Goal: Task Accomplishment & Management: Use online tool/utility

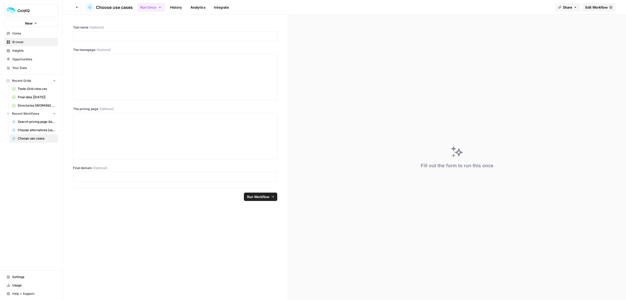
click at [598, 3] on link "Edit Workflow" at bounding box center [598, 7] width 33 height 8
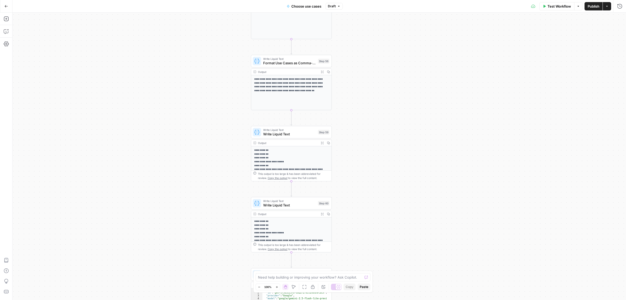
drag, startPoint x: 362, startPoint y: 65, endPoint x: 382, endPoint y: 140, distance: 77.9
click at [382, 140] on div "true false Workflow Set Inputs Inputs Call API Take use cases from Airtable Ste…" at bounding box center [320, 156] width 614 height 287
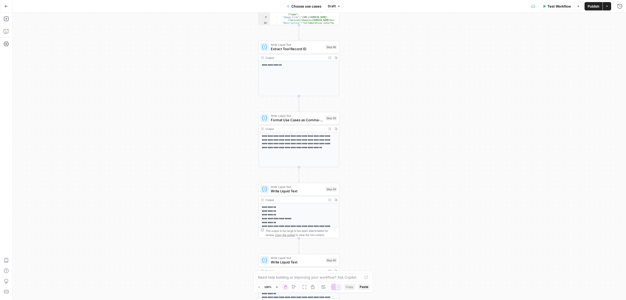
drag, startPoint x: 379, startPoint y: 134, endPoint x: 380, endPoint y: 138, distance: 4.2
click at [380, 138] on div "true false Workflow Set Inputs Inputs Call API Take use cases from Airtable Ste…" at bounding box center [320, 156] width 614 height 287
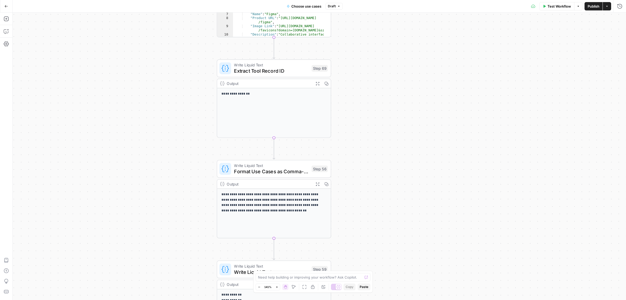
drag, startPoint x: 374, startPoint y: 93, endPoint x: 390, endPoint y: 63, distance: 33.5
click at [386, 181] on div "true false Workflow Set Inputs Inputs Call API Take use cases from Airtable Ste…" at bounding box center [320, 156] width 614 height 287
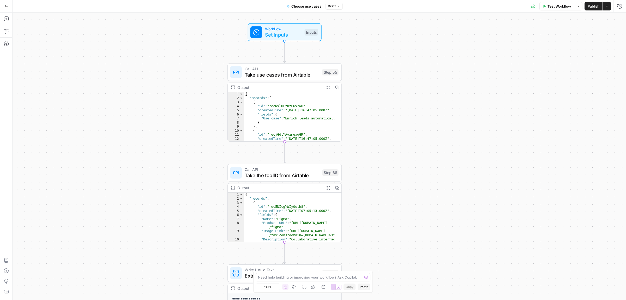
drag, startPoint x: 390, startPoint y: 63, endPoint x: 393, endPoint y: 50, distance: 13.8
click at [388, 180] on div "true false Workflow Set Inputs Inputs Call API Take use cases from Airtable Ste…" at bounding box center [320, 156] width 614 height 287
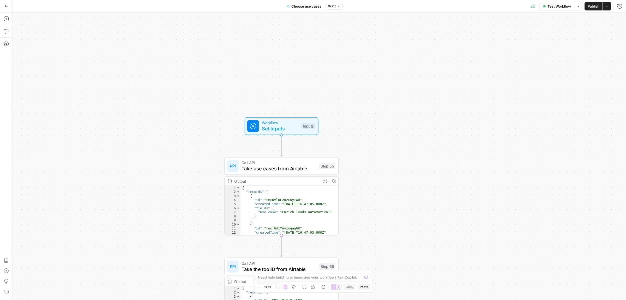
drag, startPoint x: 390, startPoint y: 93, endPoint x: 388, endPoint y: 128, distance: 34.8
click at [390, 137] on div "true false Workflow Set Inputs Inputs Call API Take use cases from Airtable Ste…" at bounding box center [320, 156] width 614 height 287
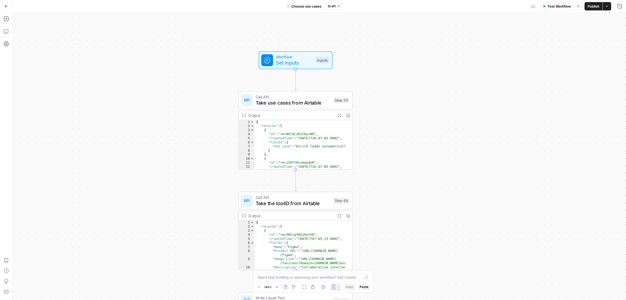
click at [406, 122] on div "true false Workflow Set Inputs Inputs Call API Take use cases from Airtable Ste…" at bounding box center [320, 156] width 614 height 287
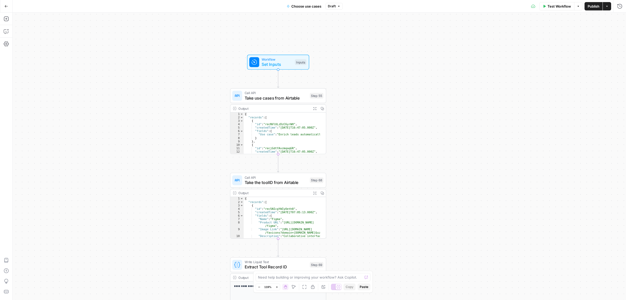
drag, startPoint x: 399, startPoint y: 147, endPoint x: 386, endPoint y: 144, distance: 12.5
click at [386, 144] on div "true false Workflow Set Inputs Inputs Call API Take use cases from Airtable Ste…" at bounding box center [320, 156] width 614 height 287
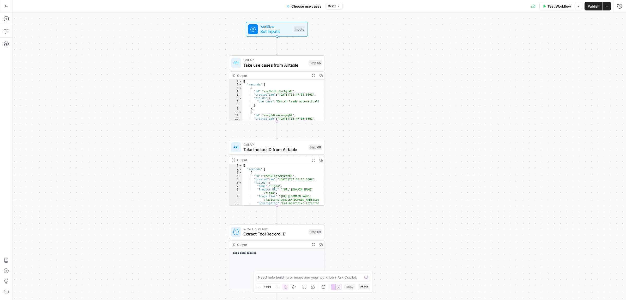
drag, startPoint x: 367, startPoint y: 149, endPoint x: 354, endPoint y: 106, distance: 44.7
click at [367, 116] on div "true false Workflow Set Inputs Inputs Call API Take use cases from Airtable Ste…" at bounding box center [320, 156] width 614 height 287
click at [273, 67] on div "Call API Take use cases from Airtable Step 55 Copy step Delete step Add Note Te…" at bounding box center [276, 62] width 96 height 15
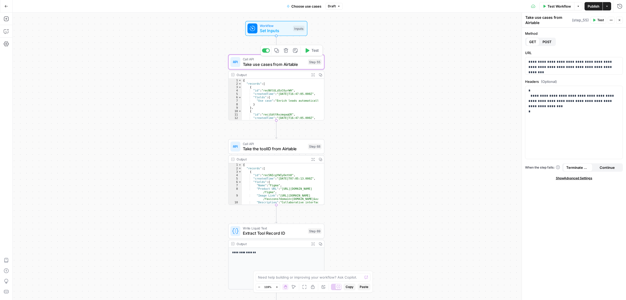
click at [272, 66] on span "Take use cases from Airtable" at bounding box center [274, 64] width 63 height 6
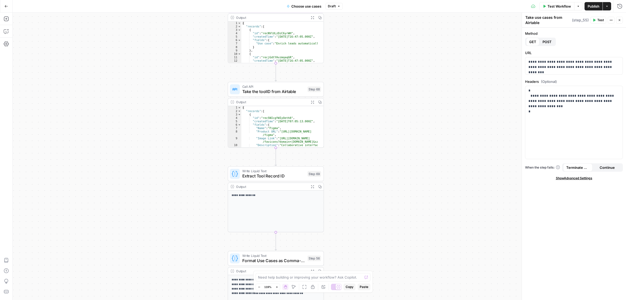
drag, startPoint x: 376, startPoint y: 106, endPoint x: 372, endPoint y: 90, distance: 16.4
click at [372, 90] on div "true false Workflow Set Inputs Inputs Call API Take use cases from Airtable Ste…" at bounding box center [320, 156] width 614 height 287
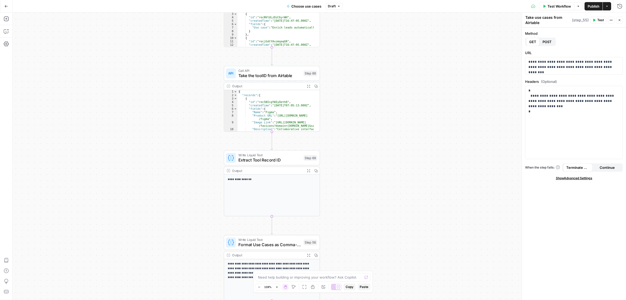
click at [264, 76] on span "Take the toolID from Airtable" at bounding box center [269, 75] width 63 height 6
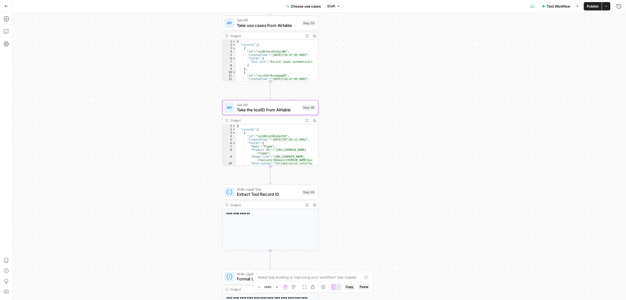
drag, startPoint x: 354, startPoint y: 115, endPoint x: 346, endPoint y: 111, distance: 8.6
click at [354, 115] on div "true false Workflow Set Inputs Inputs Call API Take use cases from Airtable Ste…" at bounding box center [320, 156] width 614 height 287
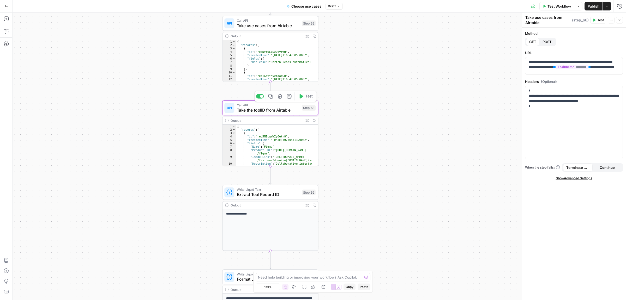
type textarea "Take the toolID from Airtable"
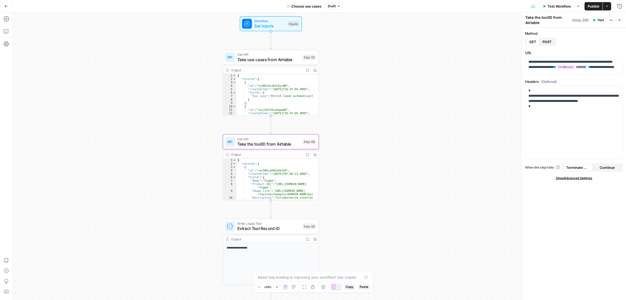
click at [335, 125] on div "true false Workflow Set Inputs Inputs Call API Take use cases from Airtable Ste…" at bounding box center [320, 156] width 614 height 287
click at [261, 26] on span "Set Inputs" at bounding box center [269, 26] width 31 height 6
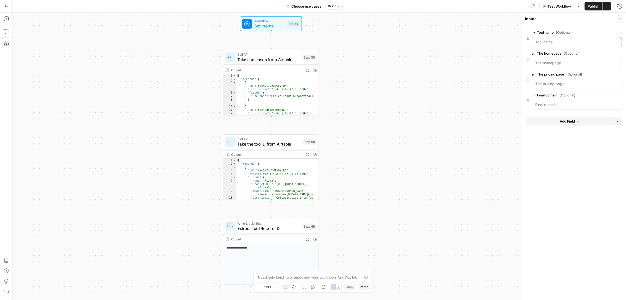
click at [549, 41] on name "Tool name (Optional)" at bounding box center [576, 41] width 83 height 5
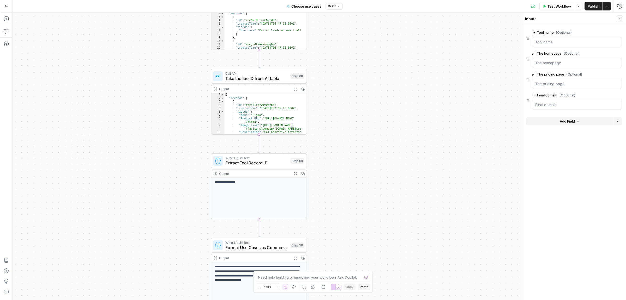
drag, startPoint x: 419, startPoint y: 218, endPoint x: 395, endPoint y: 173, distance: 52.0
click at [401, 119] on div "true false Workflow Set Inputs Inputs Call API Take use cases from Airtable Ste…" at bounding box center [320, 156] width 614 height 287
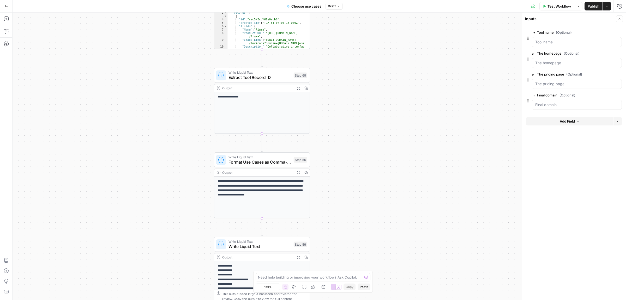
drag, startPoint x: 392, startPoint y: 155, endPoint x: 378, endPoint y: 129, distance: 28.6
click at [393, 145] on div "true false Workflow Set Inputs Inputs Call API Take use cases from Airtable Ste…" at bounding box center [320, 156] width 614 height 287
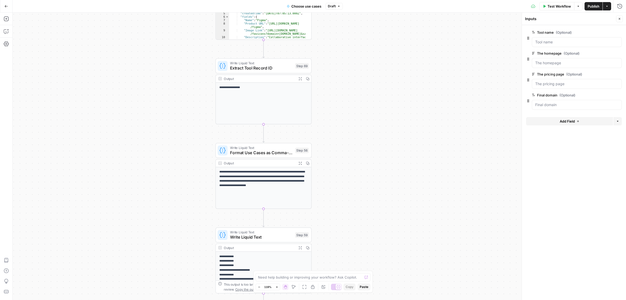
click at [244, 66] on span "Extract Tool Record ID" at bounding box center [261, 68] width 63 height 6
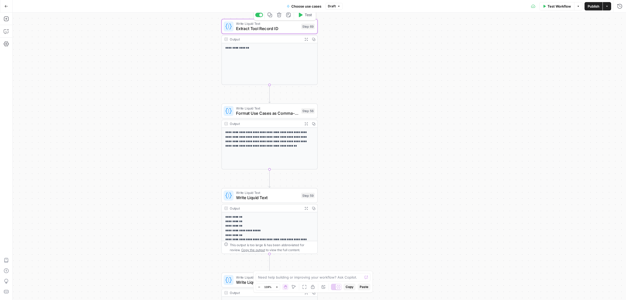
drag, startPoint x: 370, startPoint y: 170, endPoint x: 298, endPoint y: 138, distance: 79.1
click at [378, 114] on div "true false Workflow Set Inputs Inputs Call API Take use cases from Airtable Ste…" at bounding box center [320, 156] width 614 height 287
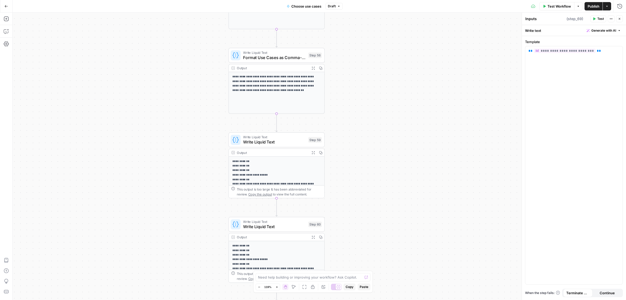
type textarea "Extract Tool Record ID"
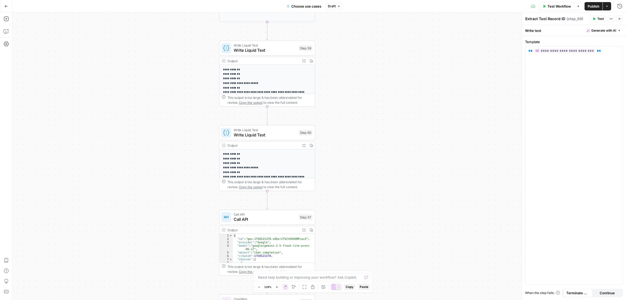
drag, startPoint x: 367, startPoint y: 181, endPoint x: 358, endPoint y: 89, distance: 92.1
click at [358, 89] on div "true false Workflow Set Inputs Inputs Call API Take use cases from Airtable Ste…" at bounding box center [320, 156] width 614 height 287
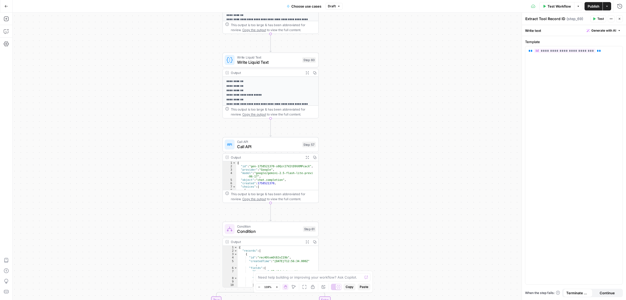
click at [362, 105] on div "true false Workflow Set Inputs Inputs Call API Take use cases from Airtable Ste…" at bounding box center [320, 156] width 614 height 287
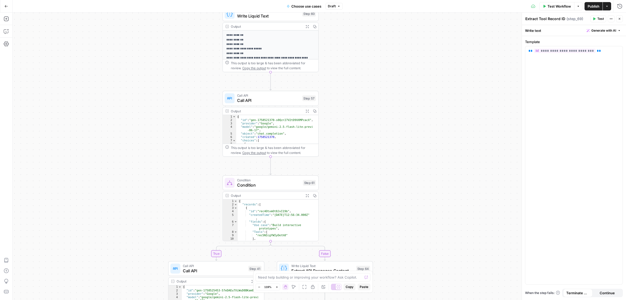
click at [362, 124] on div "true false Workflow Set Inputs Inputs Call API Take use cases from Airtable Ste…" at bounding box center [320, 156] width 614 height 287
click at [247, 100] on span "Call API" at bounding box center [268, 100] width 63 height 6
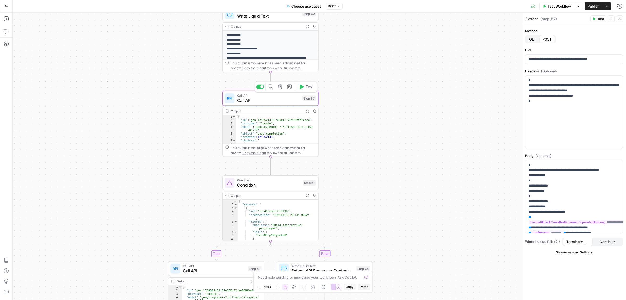
type textarea "Call API"
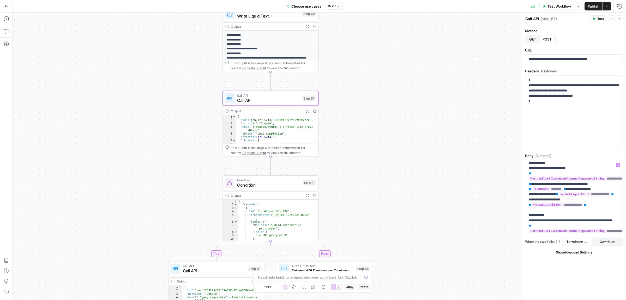
scroll to position [33, 0]
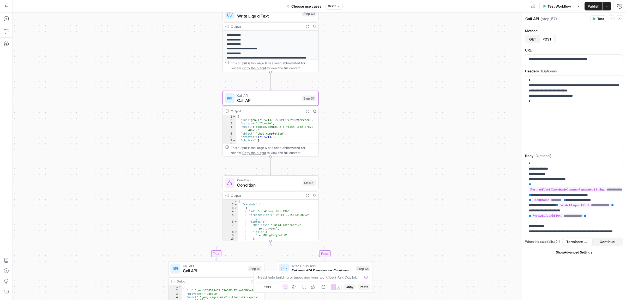
click at [275, 183] on span "Condition" at bounding box center [268, 185] width 63 height 6
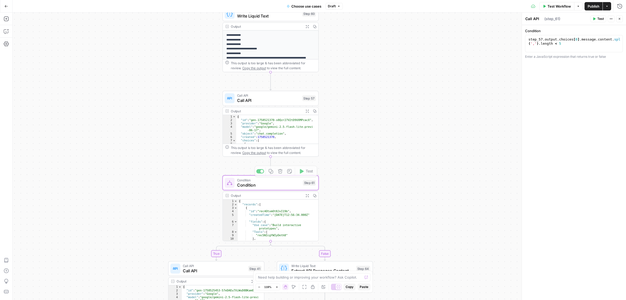
type textarea "Condition"
click at [307, 195] on icon "button" at bounding box center [307, 195] width 3 height 3
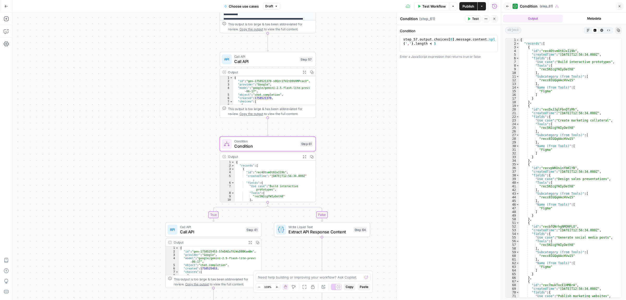
click at [385, 161] on div "true false Workflow Set Inputs Inputs Call API Take use cases from Airtable Ste…" at bounding box center [257, 156] width 488 height 287
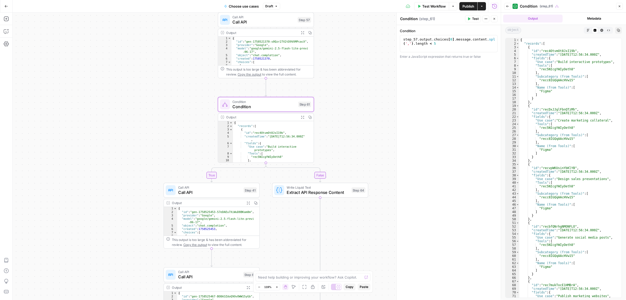
drag, startPoint x: 369, startPoint y: 170, endPoint x: 367, endPoint y: 130, distance: 39.4
click at [367, 130] on div "true false Workflow Set Inputs Inputs Call API Take use cases from Airtable Ste…" at bounding box center [257, 156] width 488 height 287
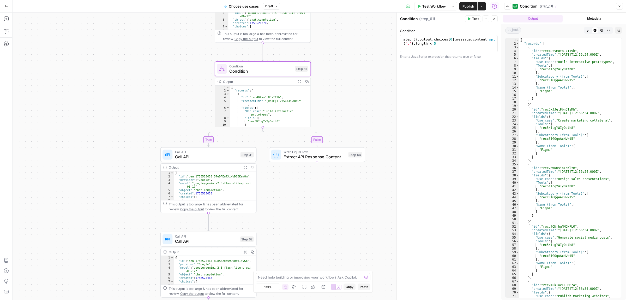
drag, startPoint x: 363, startPoint y: 146, endPoint x: 360, endPoint y: 110, distance: 35.6
click at [360, 110] on div "true false Workflow Set Inputs Inputs Call API Take use cases from Airtable Ste…" at bounding box center [257, 156] width 488 height 287
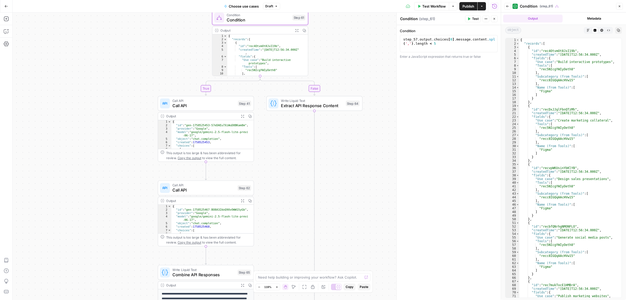
click at [359, 59] on div "true false Workflow Set Inputs Inputs Call API Take use cases from Airtable Ste…" at bounding box center [257, 156] width 488 height 287
click at [195, 104] on span "Call API" at bounding box center [203, 105] width 63 height 6
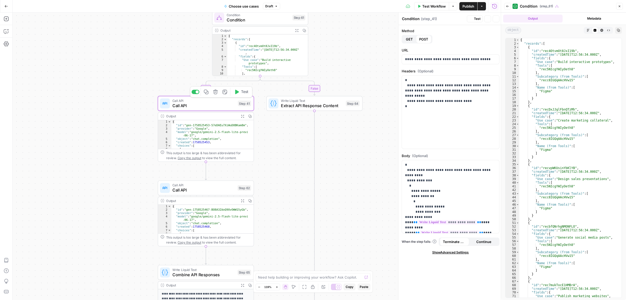
type textarea "Call API"
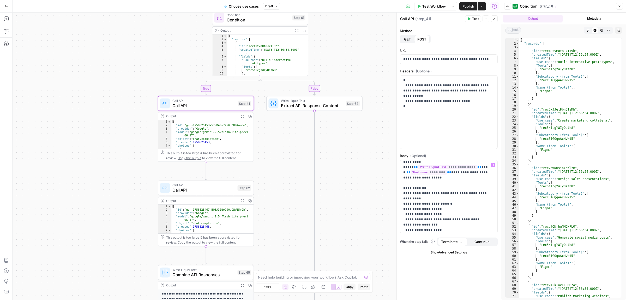
scroll to position [65, 0]
drag, startPoint x: 418, startPoint y: 184, endPoint x: 420, endPoint y: 214, distance: 30.1
click at [420, 214] on p "**********" at bounding box center [446, 285] width 86 height 376
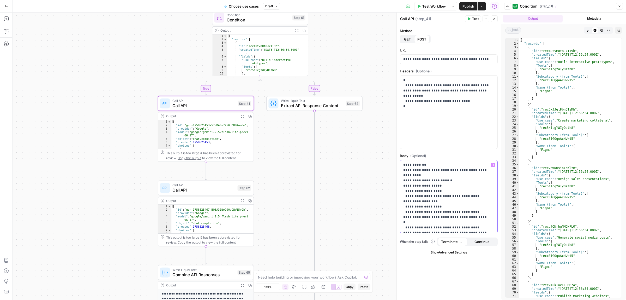
scroll to position [98, 0]
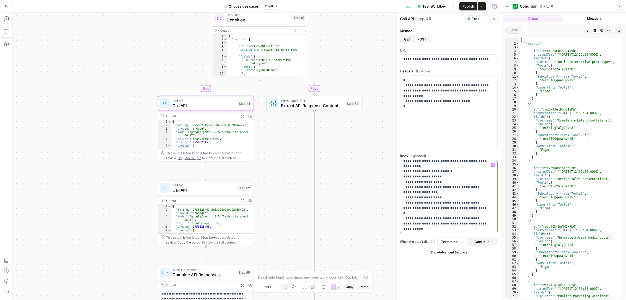
click at [426, 177] on p "**********" at bounding box center [446, 252] width 86 height 376
drag, startPoint x: 415, startPoint y: 178, endPoint x: 431, endPoint y: 177, distance: 15.4
click at [431, 177] on p "**********" at bounding box center [446, 252] width 86 height 376
drag, startPoint x: 428, startPoint y: 181, endPoint x: 437, endPoint y: 181, distance: 9.1
click at [434, 181] on p "**********" at bounding box center [446, 252] width 86 height 376
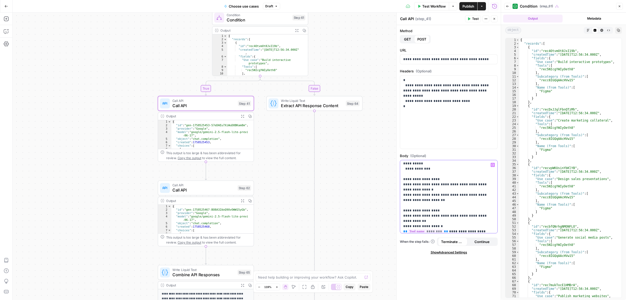
scroll to position [196, 0]
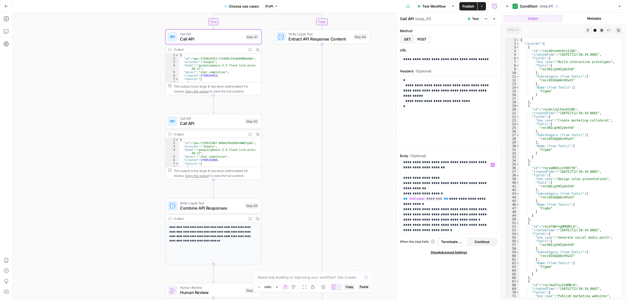
drag, startPoint x: 296, startPoint y: 147, endPoint x: 297, endPoint y: 140, distance: 7.8
click at [297, 144] on div "true false Workflow Set Inputs Inputs Call API Take use cases from Airtable Ste…" at bounding box center [257, 156] width 488 height 287
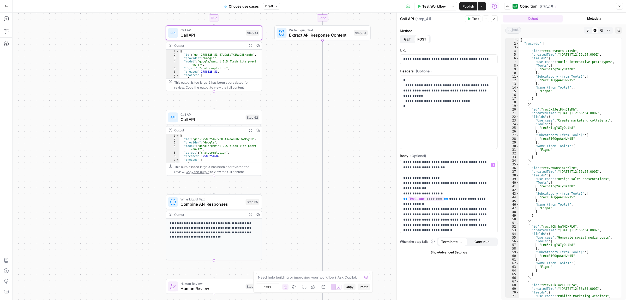
click at [217, 123] on div "Call API Call API Step 62 Copy step Delete step Add Note Test" at bounding box center [214, 117] width 96 height 15
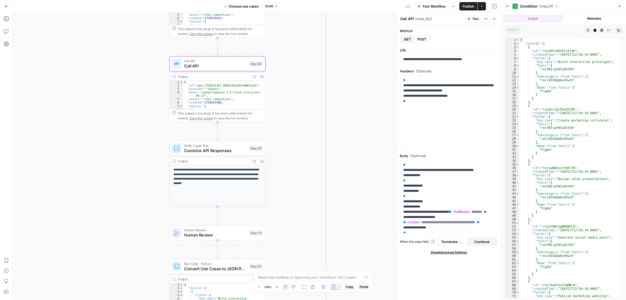
drag, startPoint x: 297, startPoint y: 147, endPoint x: 301, endPoint y: 111, distance: 35.8
click at [301, 111] on div "true false Workflow Set Inputs Inputs Call API Take use cases from Airtable Ste…" at bounding box center [257, 156] width 488 height 287
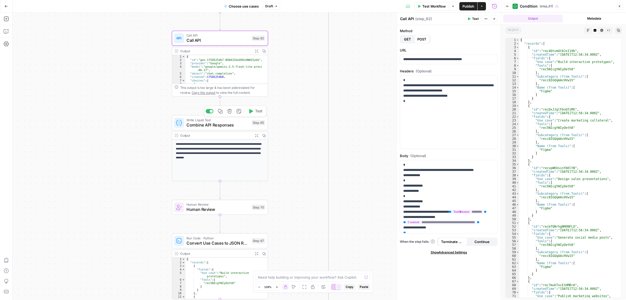
click at [221, 125] on span "Combine API Responses" at bounding box center [218, 125] width 63 height 6
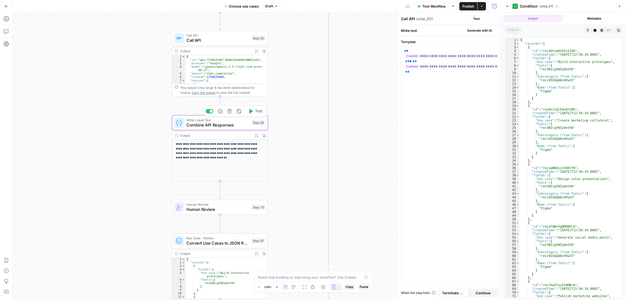
type textarea "Combine API Responses"
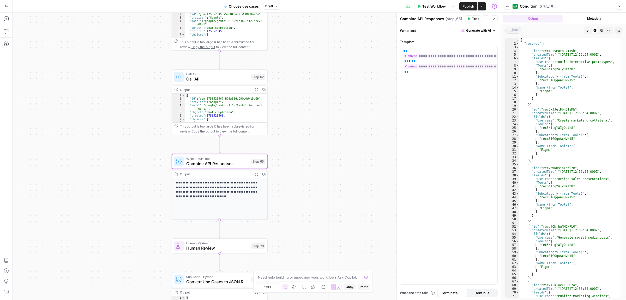
drag, startPoint x: 305, startPoint y: 153, endPoint x: 310, endPoint y: 128, distance: 25.7
click at [310, 128] on div "true false Workflow Set Inputs Inputs Call API Take use cases from Airtable Ste…" at bounding box center [257, 156] width 488 height 287
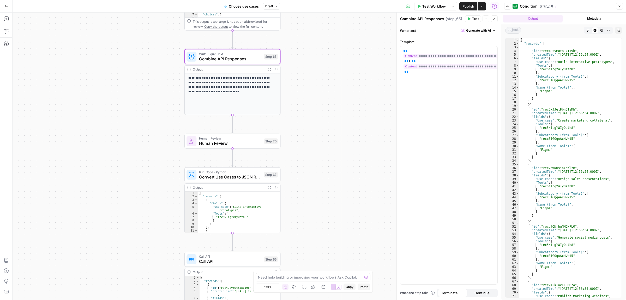
drag, startPoint x: 293, startPoint y: 183, endPoint x: 300, endPoint y: 82, distance: 102.0
click at [306, 74] on div "true false Workflow Set Inputs Inputs Call API Take use cases from Airtable Ste…" at bounding box center [257, 156] width 488 height 287
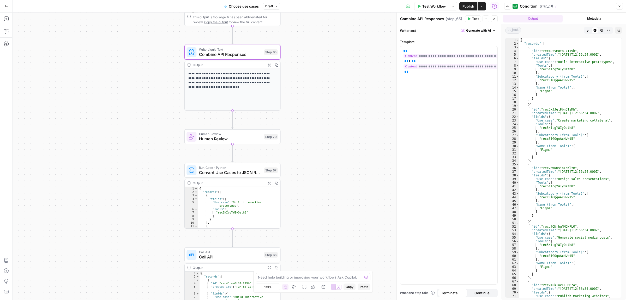
click at [208, 139] on span "Human Review" at bounding box center [230, 139] width 63 height 6
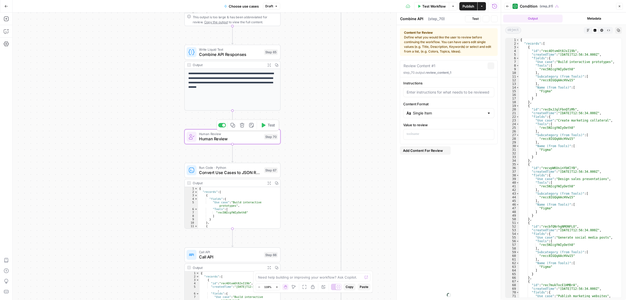
type textarea "Human Review"
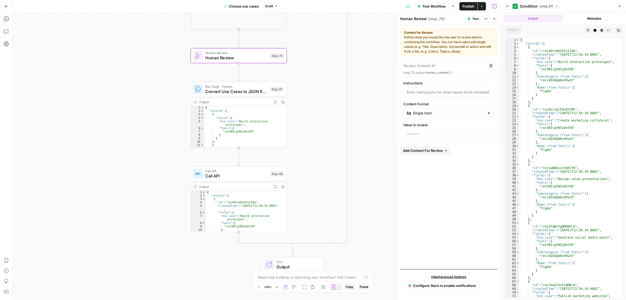
drag, startPoint x: 322, startPoint y: 136, endPoint x: 322, endPoint y: 117, distance: 19.6
click at [322, 117] on div "true false Workflow Set Inputs Inputs Call API Take use cases from Airtable Ste…" at bounding box center [257, 156] width 488 height 287
click at [239, 92] on span "Convert Use Cases to JSON Records" at bounding box center [236, 91] width 63 height 6
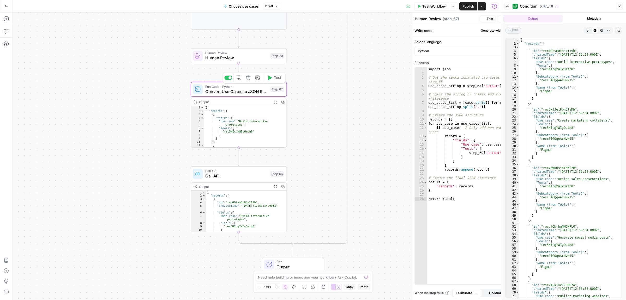
type textarea "Convert Use Cases to JSON Records"
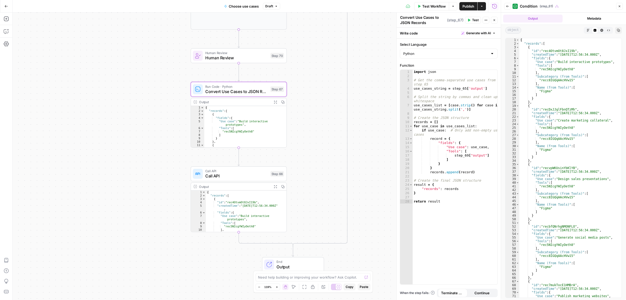
click at [276, 103] on icon "button" at bounding box center [275, 101] width 3 height 3
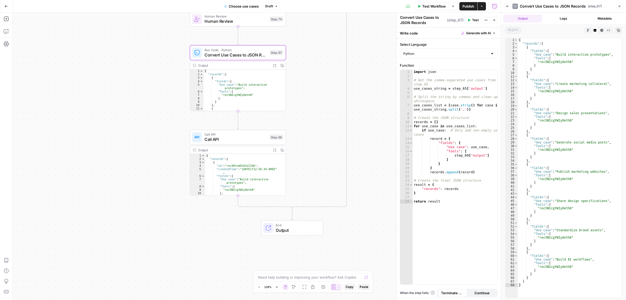
drag, startPoint x: 324, startPoint y: 182, endPoint x: 323, endPoint y: 145, distance: 36.5
click at [323, 145] on div "true false Workflow Set Inputs Inputs Call API Take use cases from Airtable Ste…" at bounding box center [257, 156] width 488 height 287
drag, startPoint x: 558, startPoint y: 54, endPoint x: 599, endPoint y: 54, distance: 41.0
click at [599, 54] on div "{ "records" : [ { "fields" : { "Use case" : "Build interactive prototypes" , "T…" at bounding box center [570, 171] width 104 height 266
drag, startPoint x: 537, startPoint y: 62, endPoint x: 559, endPoint y: 61, distance: 21.2
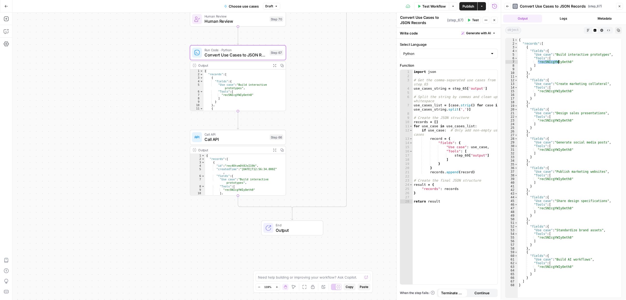
click at [559, 61] on div "{ "records" : [ { "fields" : { "Use case" : "Build interactive prototypes" , "T…" at bounding box center [570, 171] width 104 height 266
type textarea "**********"
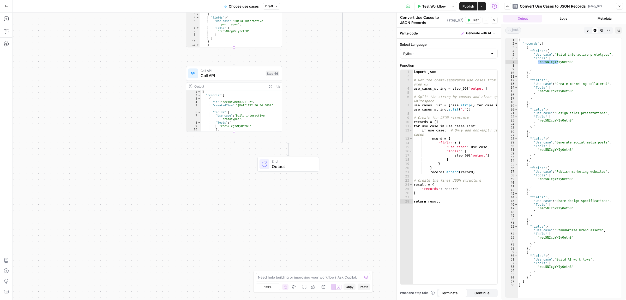
click at [312, 115] on div "true false Workflow Set Inputs Inputs Call API Take use cases from Airtable Ste…" at bounding box center [257, 156] width 488 height 287
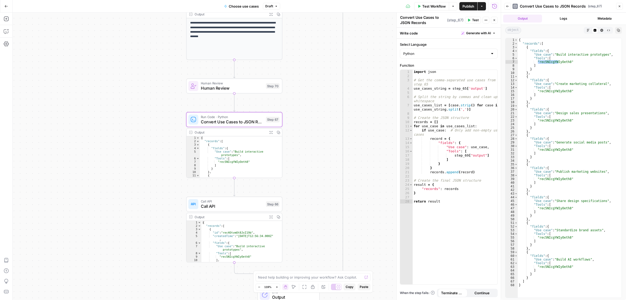
drag, startPoint x: 307, startPoint y: 174, endPoint x: 307, endPoint y: 188, distance: 14.1
click at [307, 188] on div "true false Workflow Set Inputs Inputs Call API Take use cases from Airtable Ste…" at bounding box center [257, 156] width 488 height 287
click at [235, 88] on span "Human Review" at bounding box center [232, 88] width 63 height 6
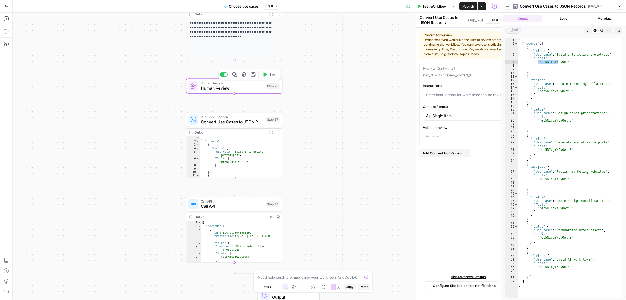
type textarea "Human Review"
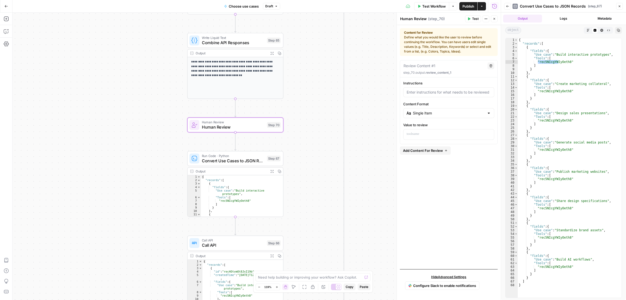
drag, startPoint x: 311, startPoint y: 58, endPoint x: 312, endPoint y: 97, distance: 38.9
click at [312, 97] on div "true false Workflow Set Inputs Inputs Call API Take use cases from Airtable Ste…" at bounding box center [257, 156] width 488 height 287
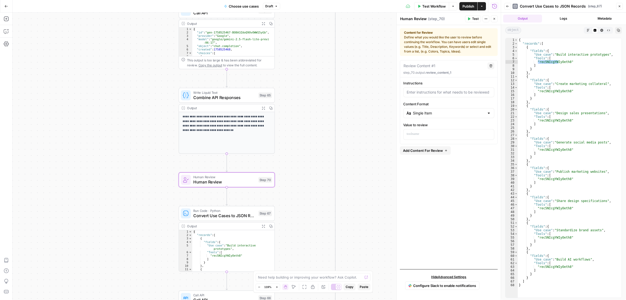
drag, startPoint x: 318, startPoint y: 79, endPoint x: 309, endPoint y: 133, distance: 55.5
click at [309, 133] on div "true false Workflow Set Inputs Inputs Call API Take use cases from Airtable Ste…" at bounding box center [257, 156] width 488 height 287
click at [3, 20] on button "Add Steps" at bounding box center [6, 19] width 8 height 8
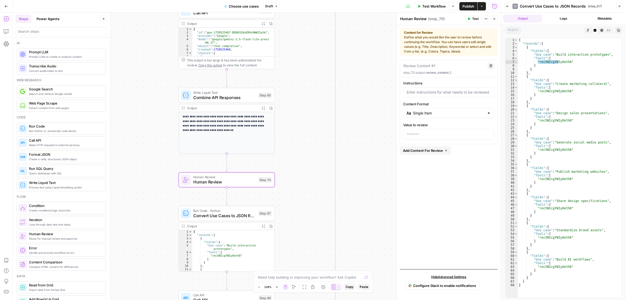
click at [310, 146] on div "true false Workflow Set Inputs Inputs Call API Take use cases from Airtable Ste…" at bounding box center [257, 156] width 488 height 287
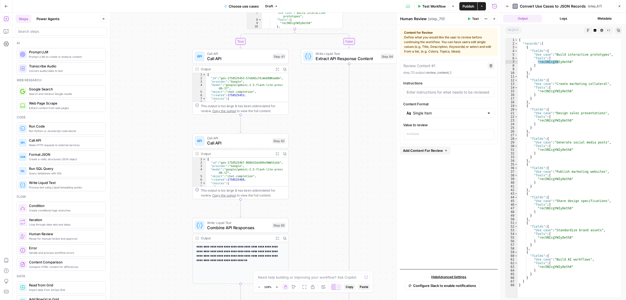
drag, startPoint x: 313, startPoint y: 87, endPoint x: 320, endPoint y: 167, distance: 80.7
click at [320, 167] on div "true false Workflow Set Inputs Inputs Call API Take use cases from Airtable Ste…" at bounding box center [257, 156] width 488 height 287
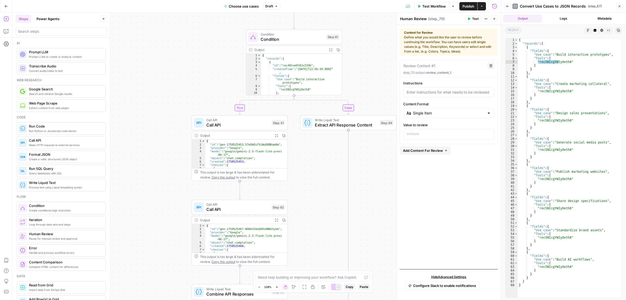
drag, startPoint x: 318, startPoint y: 139, endPoint x: 318, endPoint y: 175, distance: 36.5
click at [318, 175] on div "true false Workflow Set Inputs Inputs Call API Take use cases from Airtable Ste…" at bounding box center [257, 156] width 488 height 287
click at [364, 186] on div "true false Workflow Set Inputs Inputs Call API Take use cases from Airtable Ste…" at bounding box center [257, 156] width 488 height 287
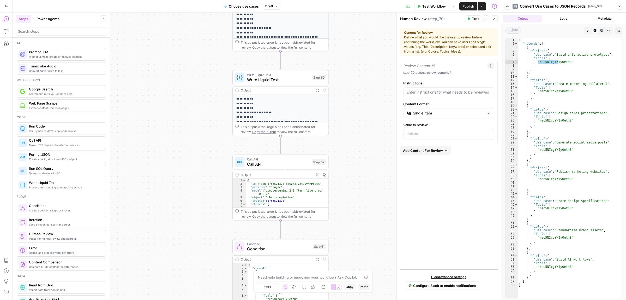
drag, startPoint x: 364, startPoint y: 157, endPoint x: 362, endPoint y: 190, distance: 32.7
click at [362, 190] on div "true false Workflow Set Inputs Inputs Call API Take use cases from Airtable Ste…" at bounding box center [257, 156] width 488 height 287
click at [492, 19] on button "Close" at bounding box center [494, 18] width 7 height 7
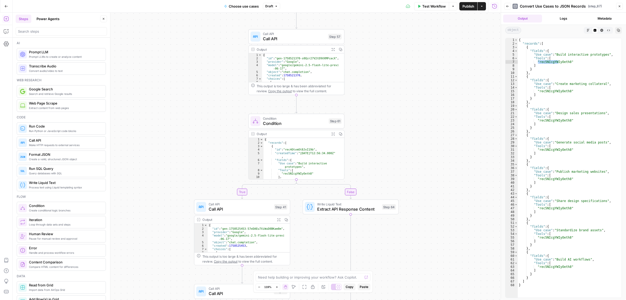
click at [384, 49] on div "true false Workflow Set Inputs Inputs Call API Take use cases from Airtable Ste…" at bounding box center [257, 156] width 488 height 287
click at [293, 37] on span "Call API" at bounding box center [294, 38] width 63 height 6
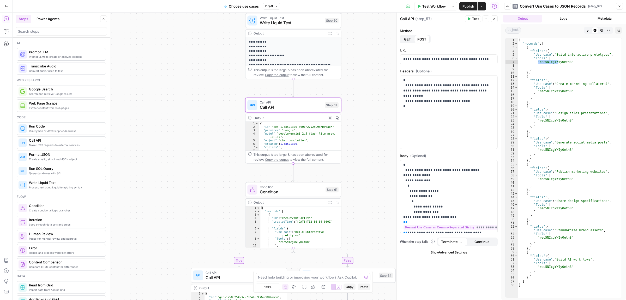
click at [377, 135] on div "true false Workflow Set Inputs Inputs Call API Take use cases from Airtable Ste…" at bounding box center [257, 156] width 488 height 287
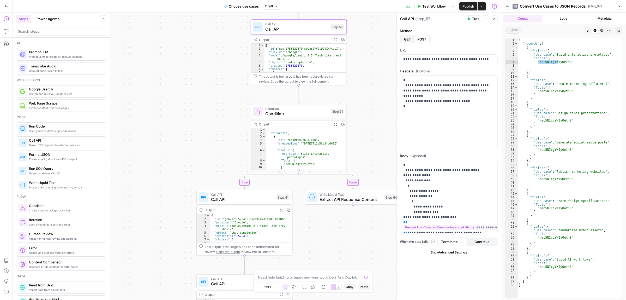
drag, startPoint x: 362, startPoint y: 134, endPoint x: 317, endPoint y: 133, distance: 45.1
click at [359, 121] on div "true false Workflow Set Inputs Inputs Call API Take use cases from Airtable Ste…" at bounding box center [257, 156] width 488 height 287
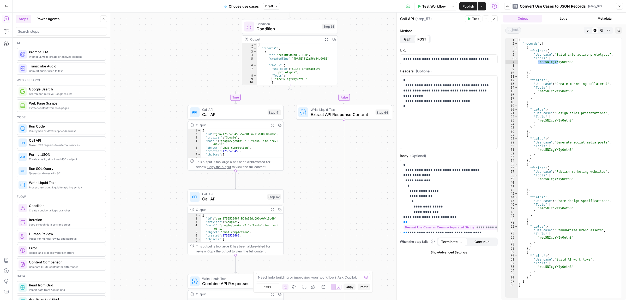
click at [208, 74] on div "true false Workflow Set Inputs Inputs Call API Take use cases from Airtable Ste…" at bounding box center [257, 156] width 488 height 287
click at [355, 88] on div "true false Workflow Set Inputs Inputs Call API Take use cases from Airtable Ste…" at bounding box center [257, 156] width 488 height 287
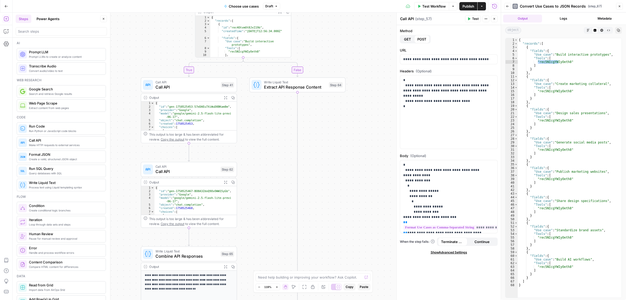
click at [363, 164] on div "true false Workflow Set Inputs Inputs Call API Take use cases from Airtable Ste…" at bounding box center [257, 156] width 488 height 287
drag, startPoint x: 333, startPoint y: 204, endPoint x: 338, endPoint y: 78, distance: 126.7
click at [338, 77] on div "true false Workflow Set Inputs Inputs Call API Take use cases from Airtable Ste…" at bounding box center [257, 156] width 488 height 287
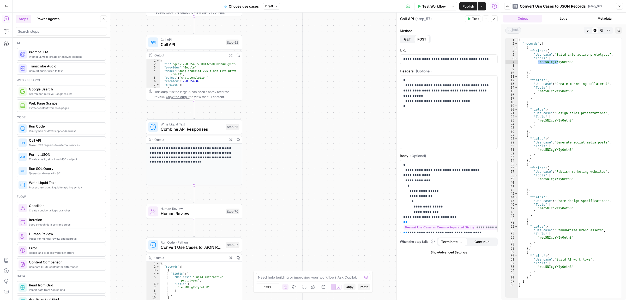
click at [341, 68] on div "true false Workflow Set Inputs Inputs Call API Take use cases from Airtable Ste…" at bounding box center [257, 156] width 488 height 287
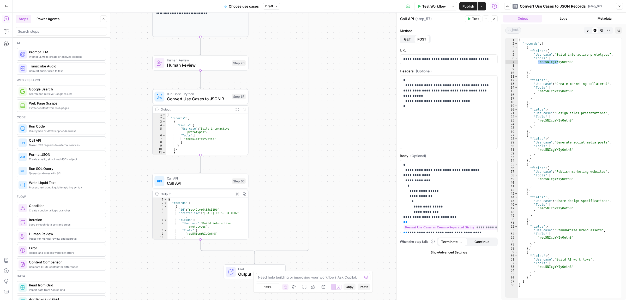
click at [349, 73] on div "true false Workflow Set Inputs Inputs Call API Take use cases from Airtable Ste…" at bounding box center [257, 156] width 488 height 287
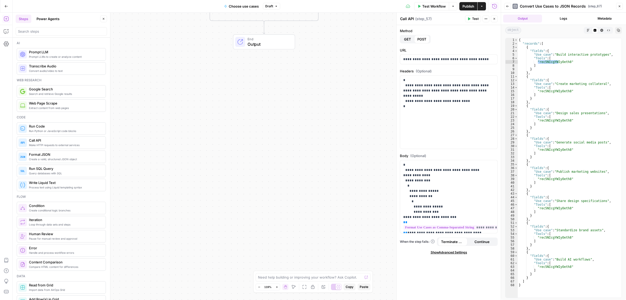
click at [340, 144] on div "true false Workflow Set Inputs Inputs Call API Take use cases from Airtable Ste…" at bounding box center [257, 156] width 488 height 287
drag, startPoint x: 313, startPoint y: 63, endPoint x: 311, endPoint y: 201, distance: 138.6
click at [288, 195] on div "true false Workflow Set Inputs Inputs Call API Take use cases from Airtable Ste…" at bounding box center [257, 156] width 488 height 287
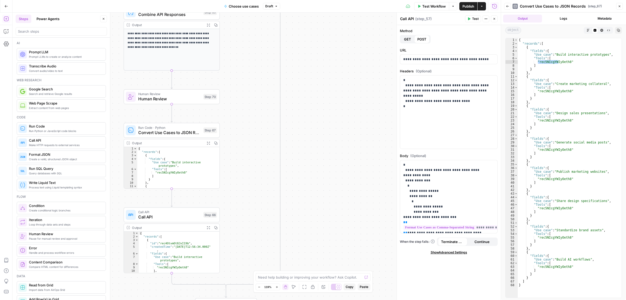
drag, startPoint x: 311, startPoint y: 201, endPoint x: 319, endPoint y: 59, distance: 142.4
click at [315, 187] on div "true false Workflow Set Inputs Inputs Call API Take use cases from Airtable Ste…" at bounding box center [257, 156] width 488 height 287
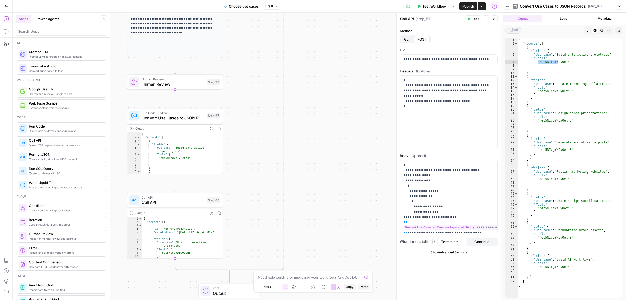
drag, startPoint x: 319, startPoint y: 59, endPoint x: 316, endPoint y: 222, distance: 162.6
click at [305, 197] on div "true false Workflow Set Inputs Inputs Call API Take use cases from Airtable Ste…" at bounding box center [257, 156] width 488 height 287
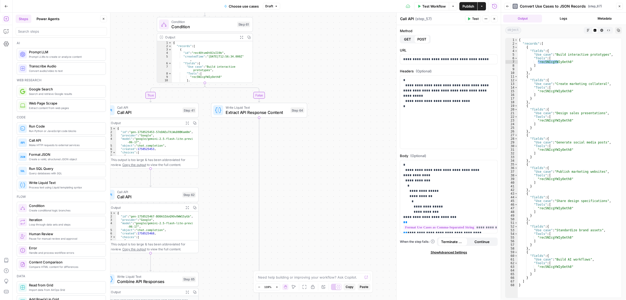
drag, startPoint x: 316, startPoint y: 222, endPoint x: 316, endPoint y: 225, distance: 3.4
click at [316, 225] on div "true false Workflow Set Inputs Inputs Call API Take use cases from Airtable Ste…" at bounding box center [257, 156] width 488 height 287
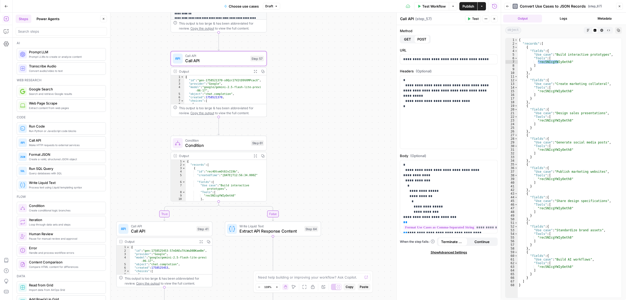
drag, startPoint x: 330, startPoint y: 206, endPoint x: 334, endPoint y: 178, distance: 28.8
click at [330, 209] on div "true false Workflow Set Inputs Inputs Call API Take use cases from Airtable Ste…" at bounding box center [257, 156] width 488 height 287
click at [358, 180] on div "true false Workflow Set Inputs Inputs Call API Take use cases from Airtable Ste…" at bounding box center [257, 156] width 488 height 287
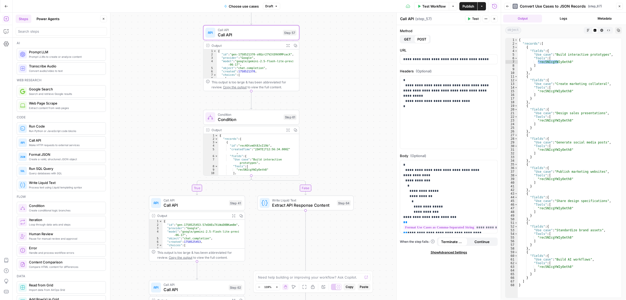
click at [329, 107] on div "true false Workflow Set Inputs Inputs Call API Take use cases from Airtable Ste…" at bounding box center [257, 156] width 488 height 287
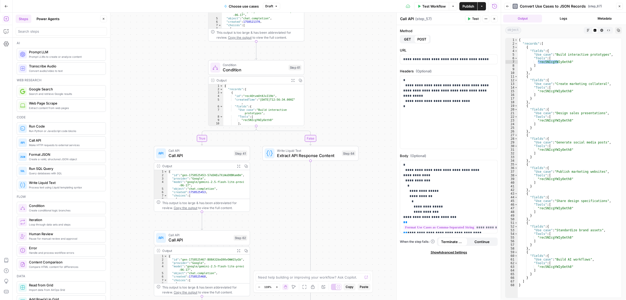
drag, startPoint x: 336, startPoint y: 108, endPoint x: 336, endPoint y: 71, distance: 36.5
click at [336, 71] on div "true false Workflow Set Inputs Inputs Call API Take use cases from Airtable Ste…" at bounding box center [257, 156] width 488 height 287
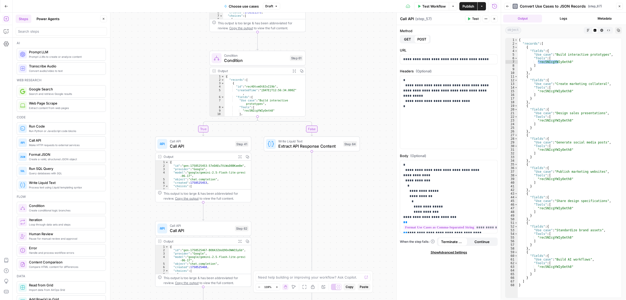
click at [332, 93] on div "true false Workflow Set Inputs Inputs Call API Take use cases from Airtable Ste…" at bounding box center [257, 156] width 488 height 287
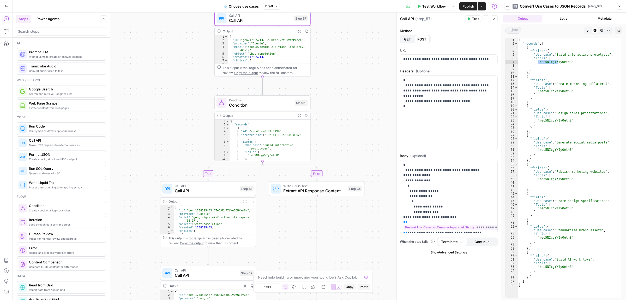
click at [354, 116] on div "true false Workflow Set Inputs Inputs Call API Take use cases from Airtable Ste…" at bounding box center [257, 156] width 488 height 287
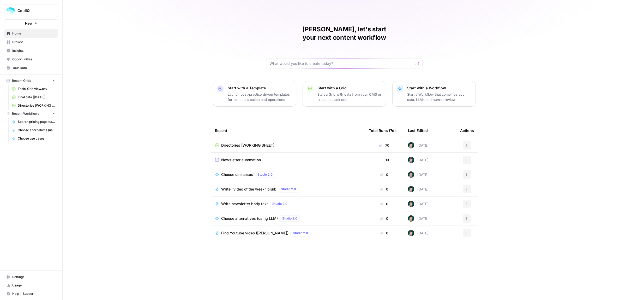
click at [243, 142] on span "Directories [WORKING SHEET]" at bounding box center [247, 144] width 53 height 5
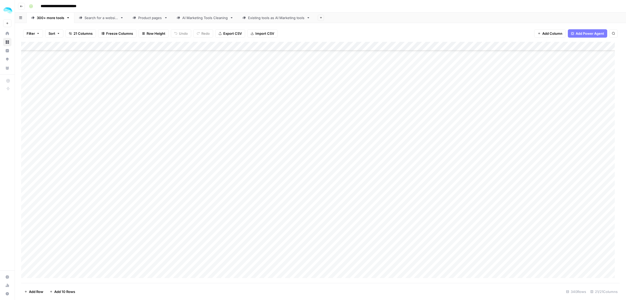
scroll to position [4394, 0]
click at [68, 203] on div "Add Column" at bounding box center [320, 162] width 599 height 241
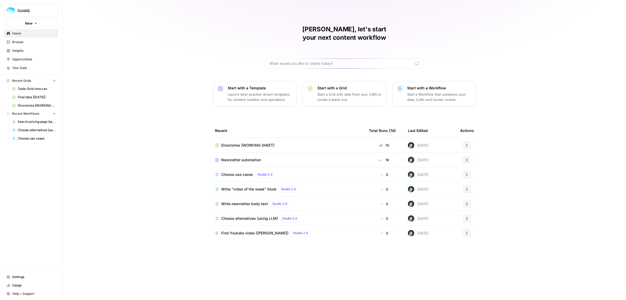
click at [238, 142] on span "Directories [WORKING SHEET]" at bounding box center [247, 144] width 53 height 5
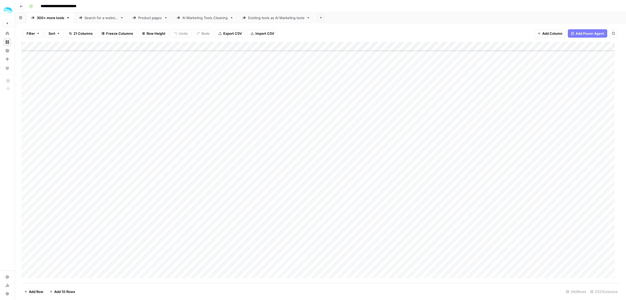
scroll to position [4394, 0]
click at [67, 218] on div "Add Column" at bounding box center [320, 162] width 599 height 241
type input "**********"
click at [609, 47] on icon "Close Search" at bounding box center [609, 48] width 4 height 4
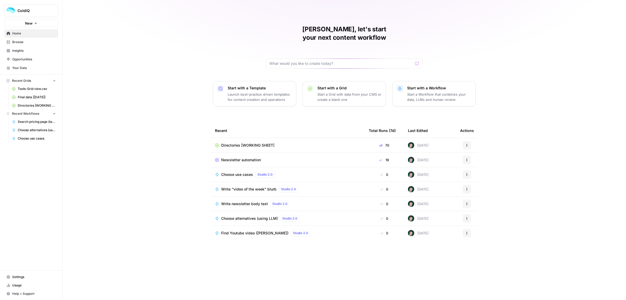
click at [247, 142] on span "Directories [WORKING SHEET]" at bounding box center [247, 144] width 53 height 5
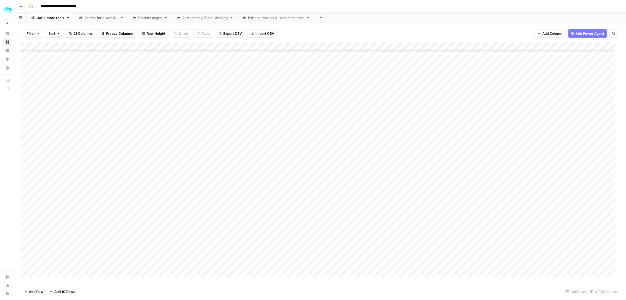
scroll to position [4394, 0]
click at [61, 229] on div "Add Column" at bounding box center [320, 162] width 599 height 241
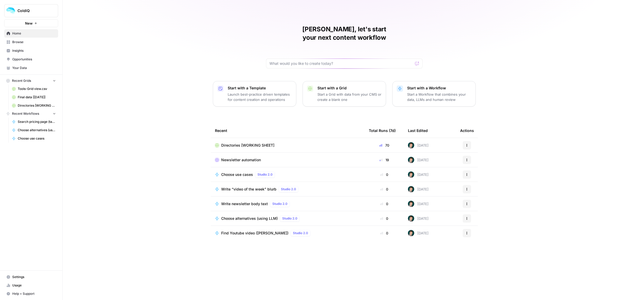
click at [240, 142] on span "Directories [WORKING SHEET]" at bounding box center [247, 144] width 53 height 5
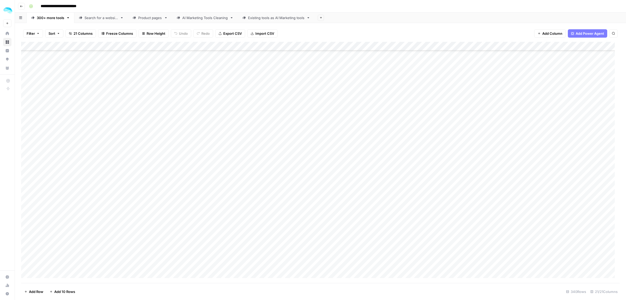
scroll to position [4394, 0]
click at [34, 205] on div "Add Column" at bounding box center [320, 162] width 599 height 241
click at [33, 219] on div "Add Column" at bounding box center [320, 162] width 599 height 241
click at [33, 234] on div "Add Column" at bounding box center [320, 162] width 599 height 241
click at [142, 16] on div "Product pages" at bounding box center [150, 17] width 24 height 5
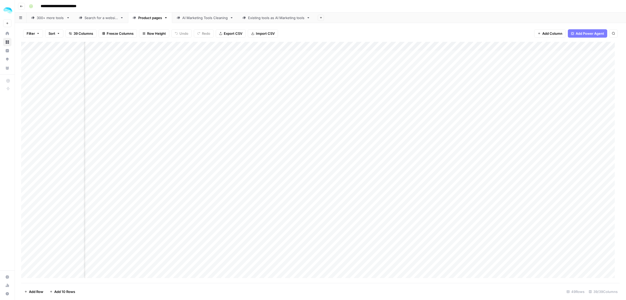
scroll to position [0, 2133]
click at [37, 21] on link "300+ more tools" at bounding box center [51, 18] width 48 height 10
drag, startPoint x: 425, startPoint y: 211, endPoint x: 425, endPoint y: 237, distance: 26.1
click at [425, 237] on div "Add Column" at bounding box center [320, 162] width 599 height 241
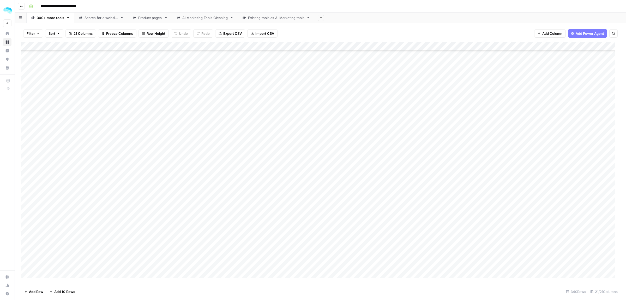
scroll to position [4394, 157]
drag, startPoint x: 404, startPoint y: 206, endPoint x: 404, endPoint y: 234, distance: 27.4
click at [404, 234] on div "Add Column" at bounding box center [320, 162] width 599 height 241
drag, startPoint x: 520, startPoint y: 207, endPoint x: 520, endPoint y: 232, distance: 25.8
click at [520, 232] on div "Add Column" at bounding box center [320, 162] width 599 height 241
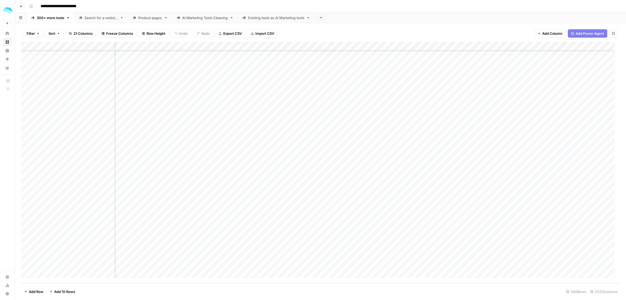
scroll to position [4394, 370]
drag, startPoint x: 483, startPoint y: 212, endPoint x: 484, endPoint y: 234, distance: 22.2
click at [484, 234] on div "Add Column" at bounding box center [320, 162] width 599 height 241
drag, startPoint x: 599, startPoint y: 207, endPoint x: 600, endPoint y: 238, distance: 31.1
click at [600, 238] on div "Add Column" at bounding box center [320, 162] width 599 height 241
